Goal: Task Accomplishment & Management: Manage account settings

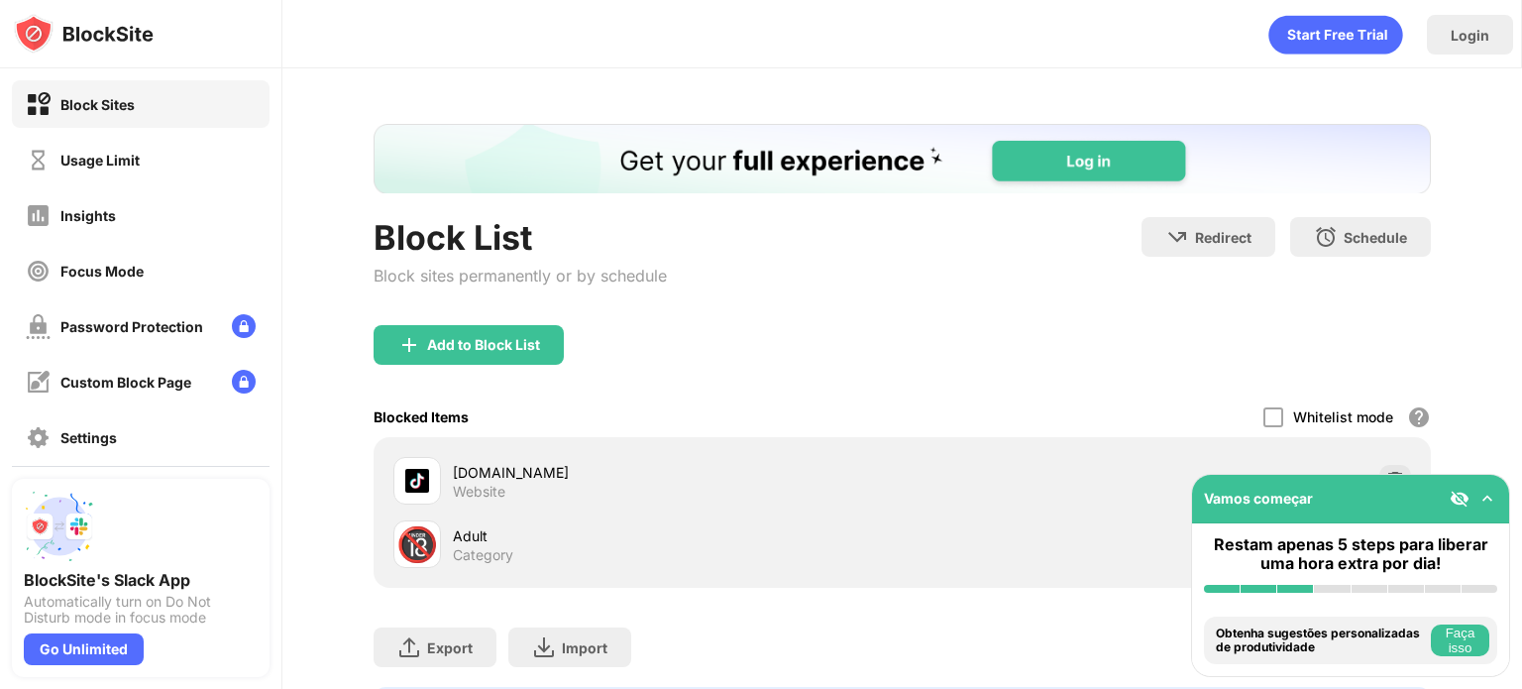
drag, startPoint x: 1419, startPoint y: 460, endPoint x: 1418, endPoint y: 393, distance: 66.4
click at [1418, 393] on div "Block List Block sites permanently or by schedule Redirect Choose a site to be …" at bounding box center [901, 432] width 1239 height 729
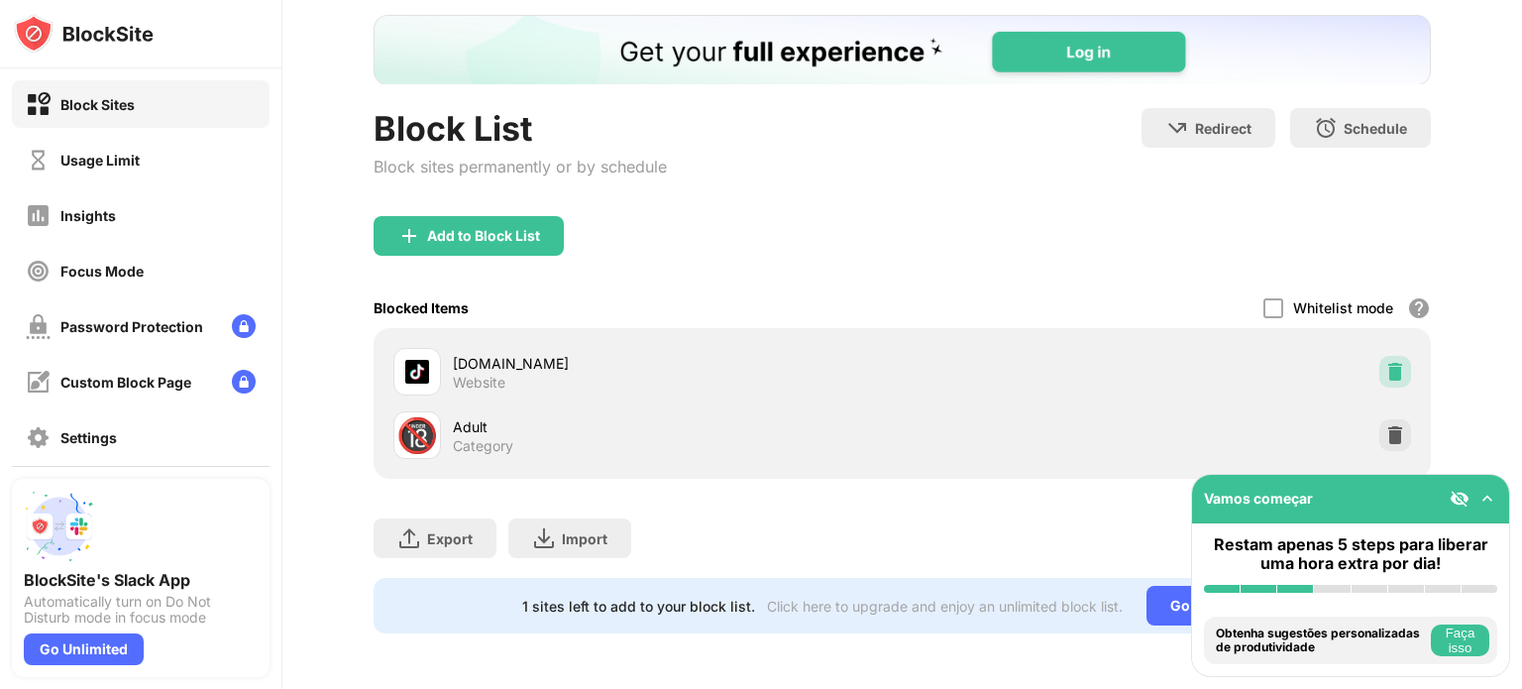
click at [1385, 362] on img at bounding box center [1395, 372] width 20 height 20
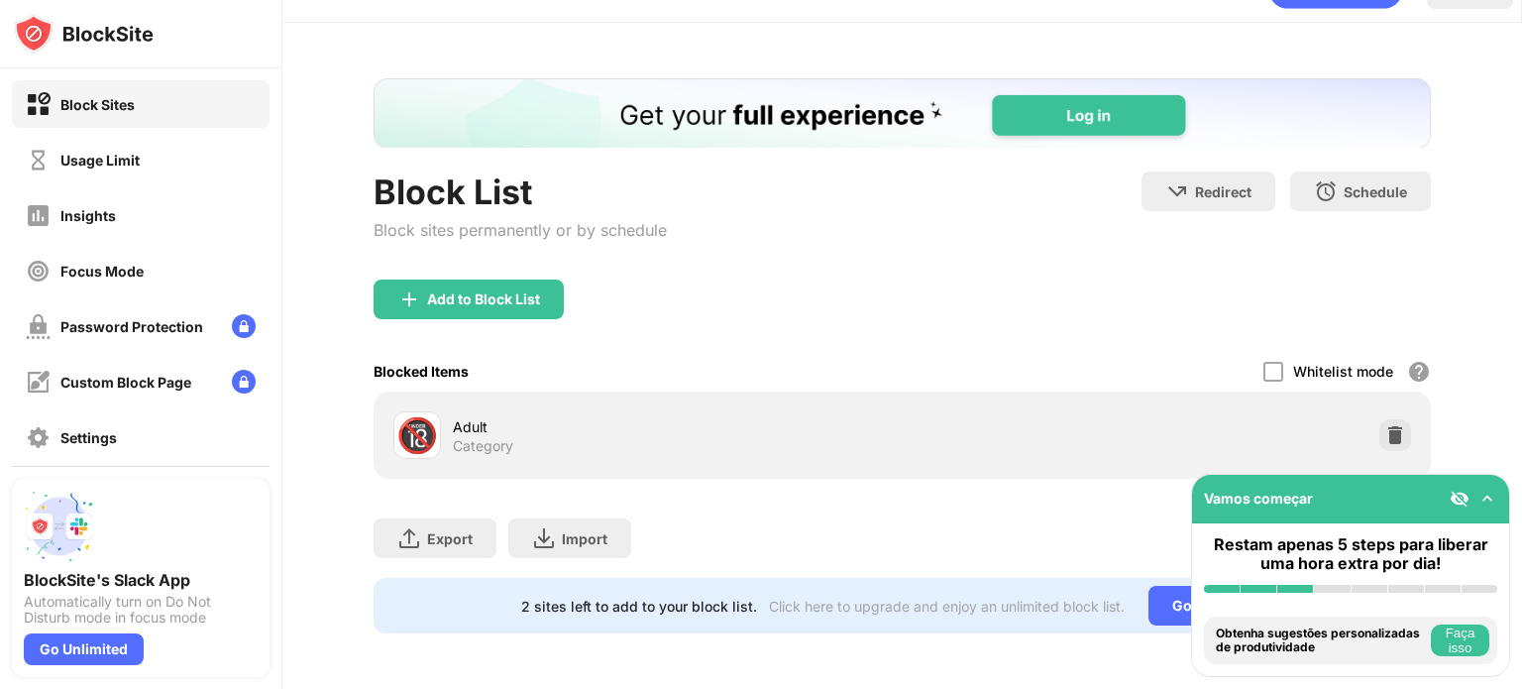
scroll to position [59, 0]
